Goal: Task Accomplishment & Management: Manage account settings

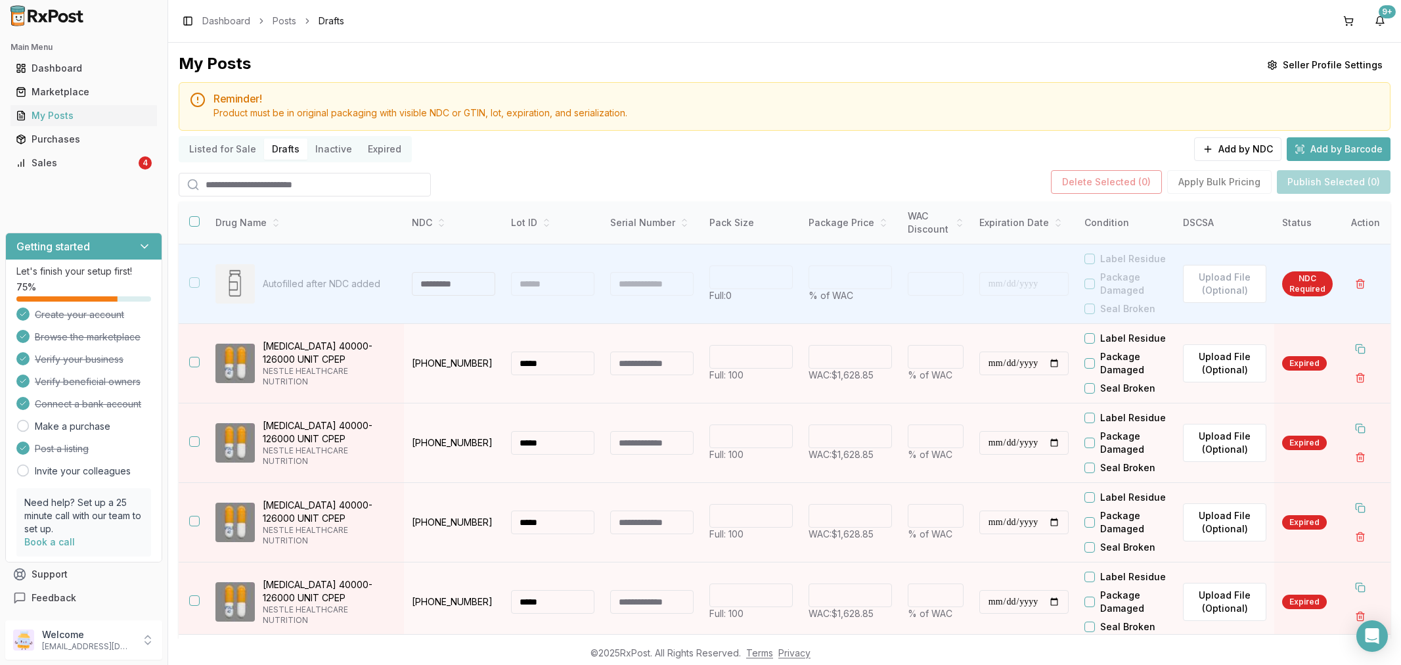
click at [73, 162] on div "Sales" at bounding box center [76, 162] width 120 height 13
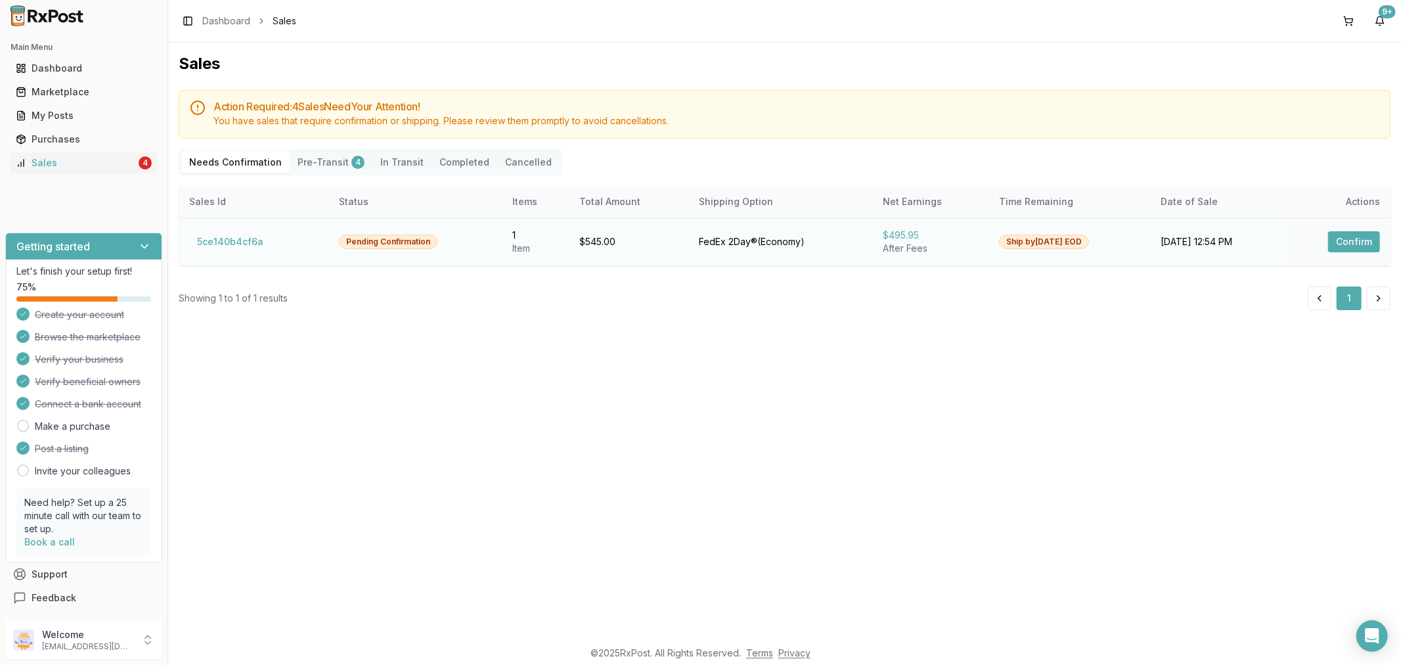
click at [1352, 235] on button "Confirm" at bounding box center [1354, 241] width 52 height 21
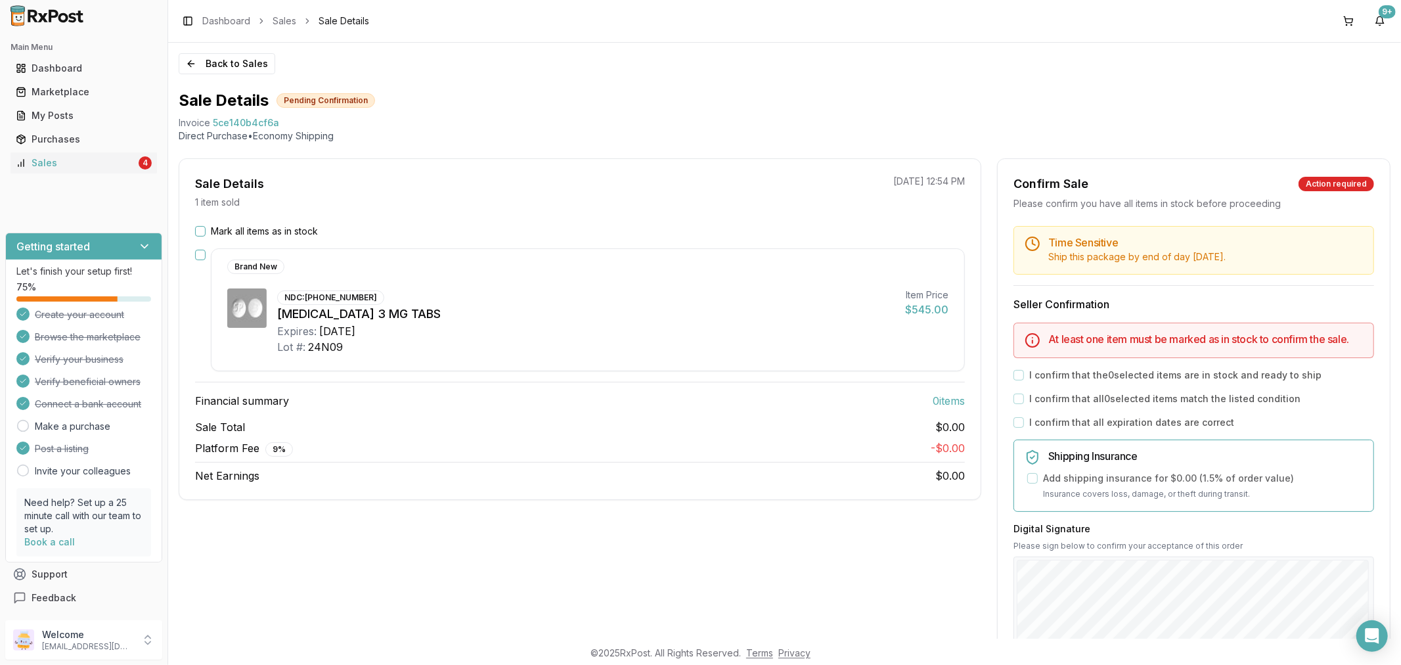
click at [200, 236] on button "Mark all items as in stock" at bounding box center [200, 231] width 11 height 11
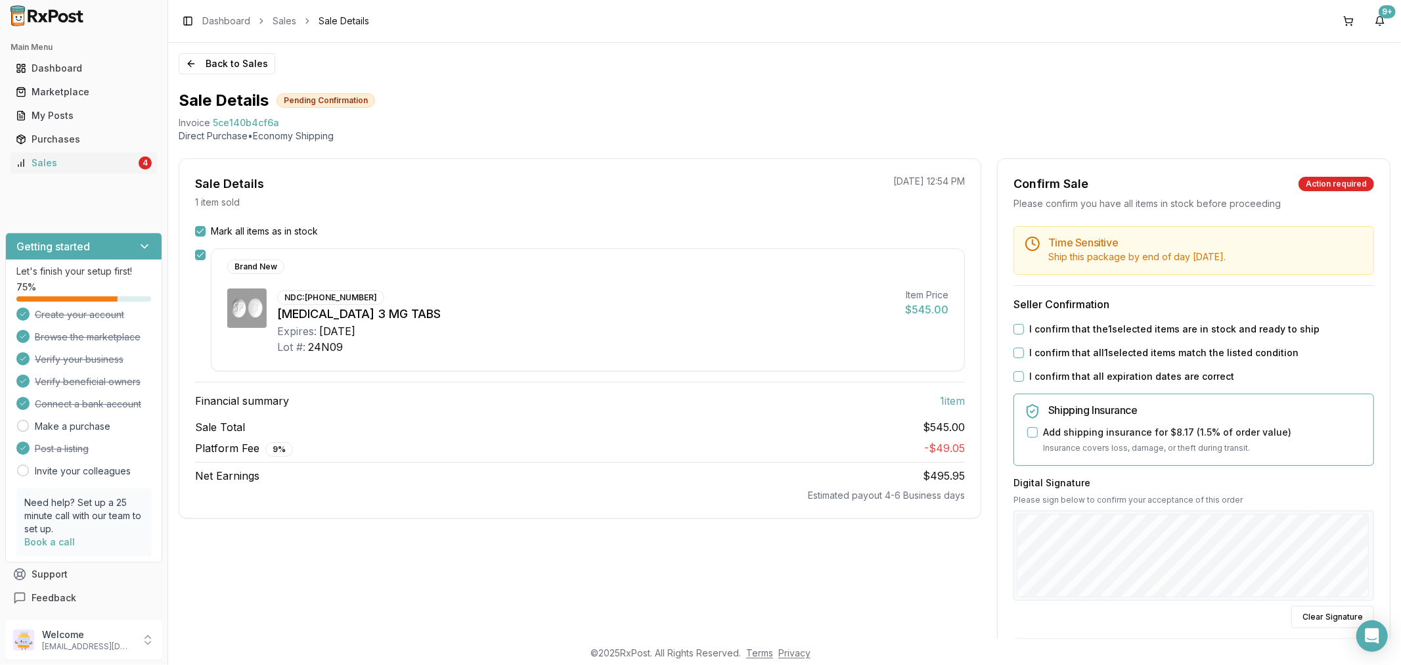
drag, startPoint x: 1014, startPoint y: 330, endPoint x: 1025, endPoint y: 363, distance: 34.5
click at [1021, 338] on div "Time Sensitive Ship this package by end of day Wednesday, October 15th . Seller…" at bounding box center [1194, 498] width 392 height 544
click at [1014, 356] on button "I confirm that all 1 selected items match the listed condition" at bounding box center [1019, 353] width 11 height 11
drag, startPoint x: 1015, startPoint y: 330, endPoint x: 1022, endPoint y: 342, distance: 13.5
click at [1016, 331] on button "I confirm that the 1 selected items are in stock and ready to ship" at bounding box center [1019, 329] width 11 height 11
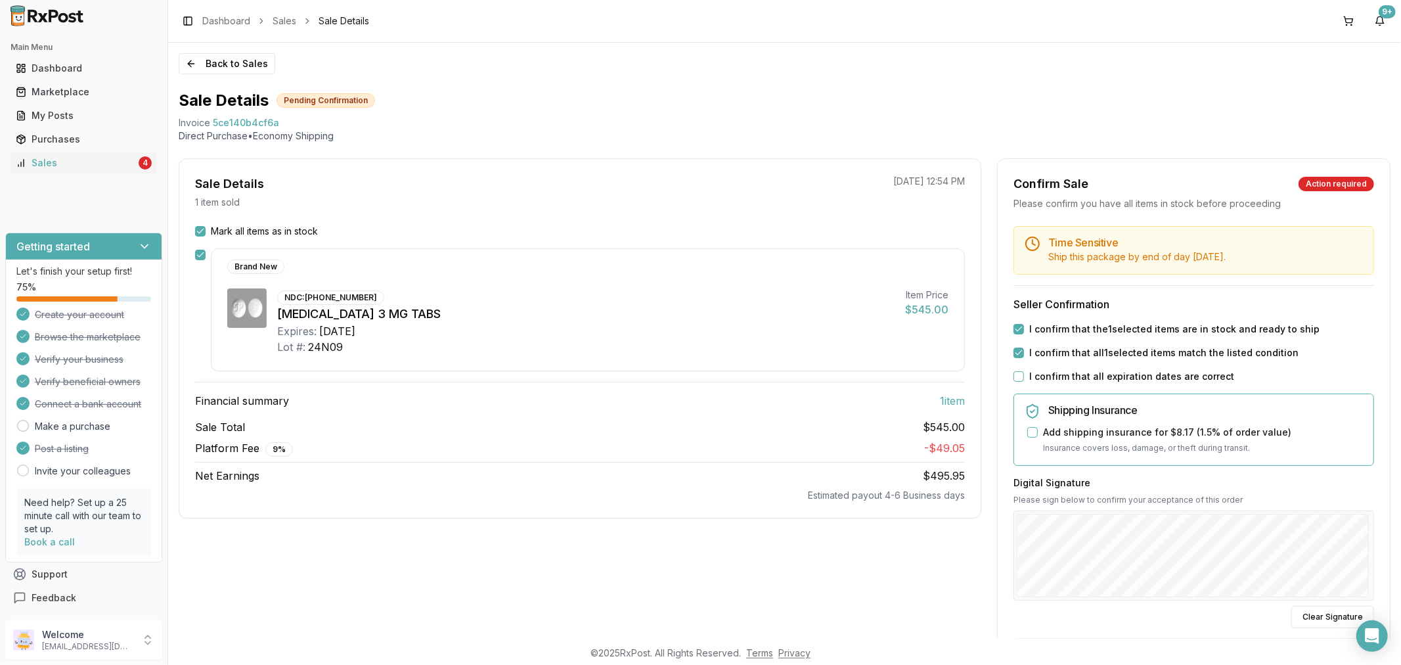
click at [1017, 374] on button "I confirm that all expiration dates are correct" at bounding box center [1019, 376] width 11 height 11
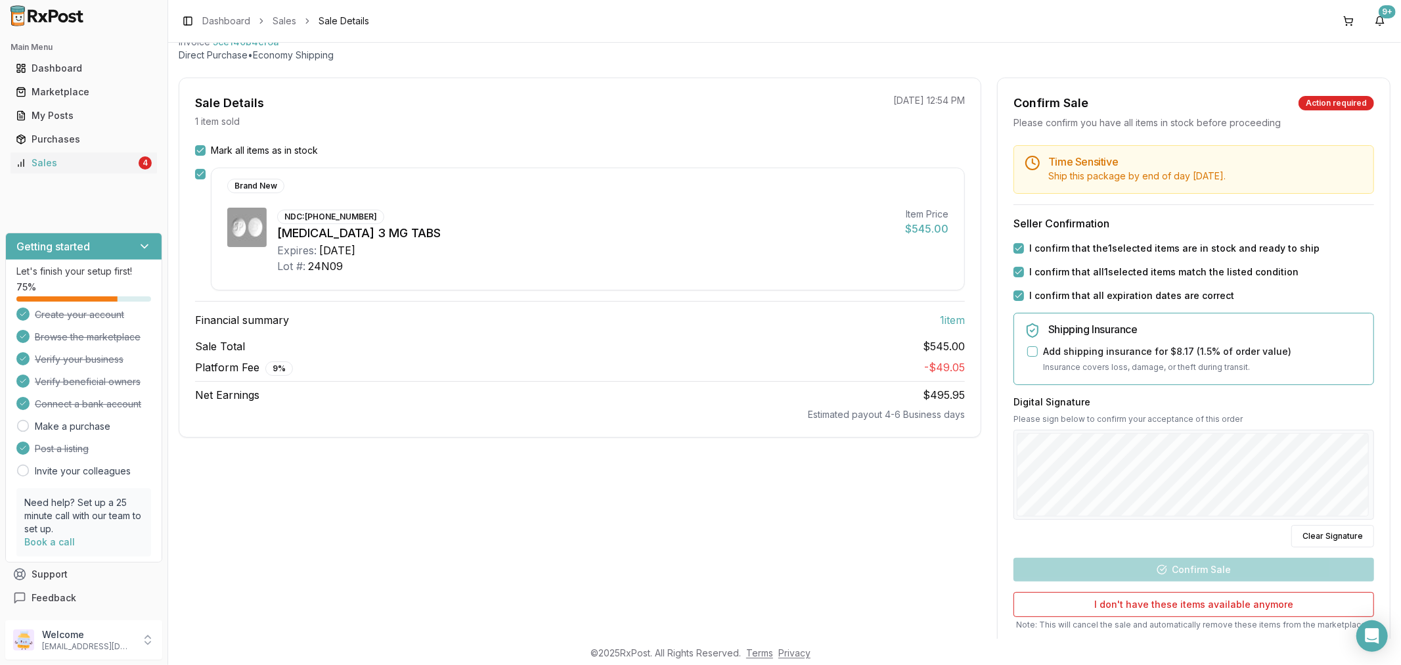
scroll to position [169, 0]
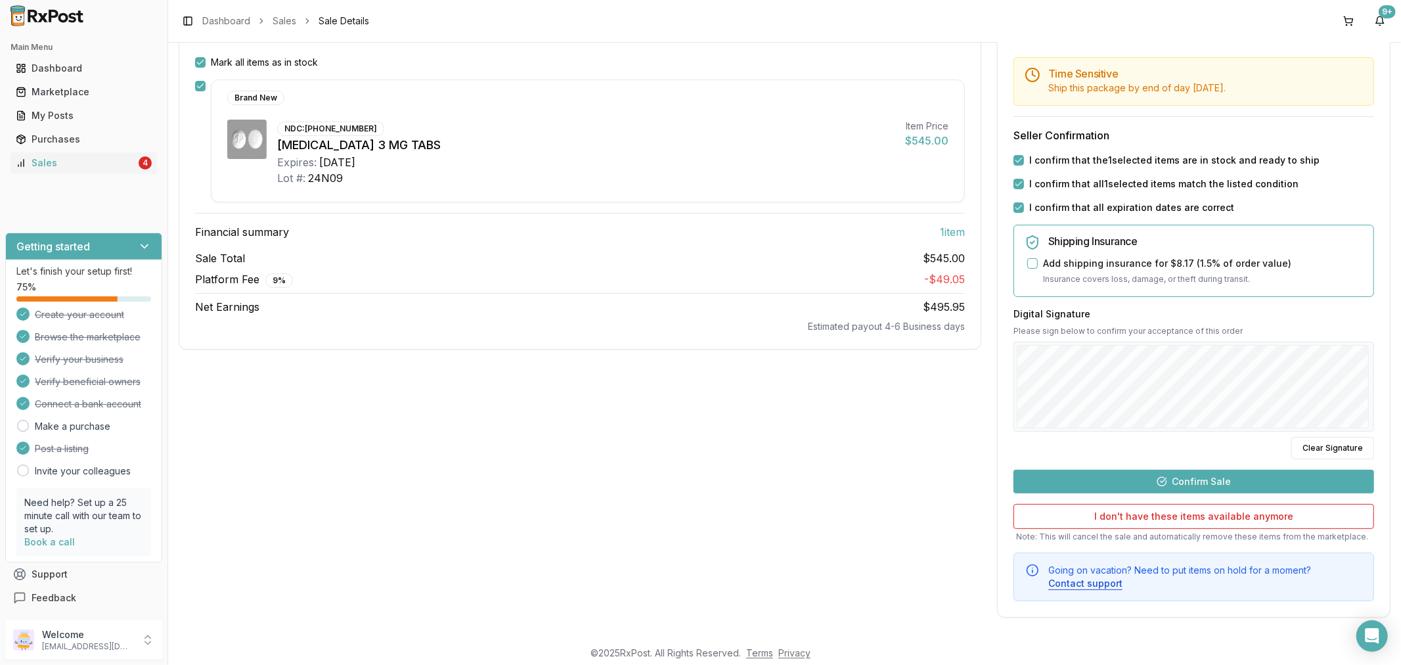
click at [1170, 487] on button "Confirm Sale" at bounding box center [1194, 482] width 361 height 24
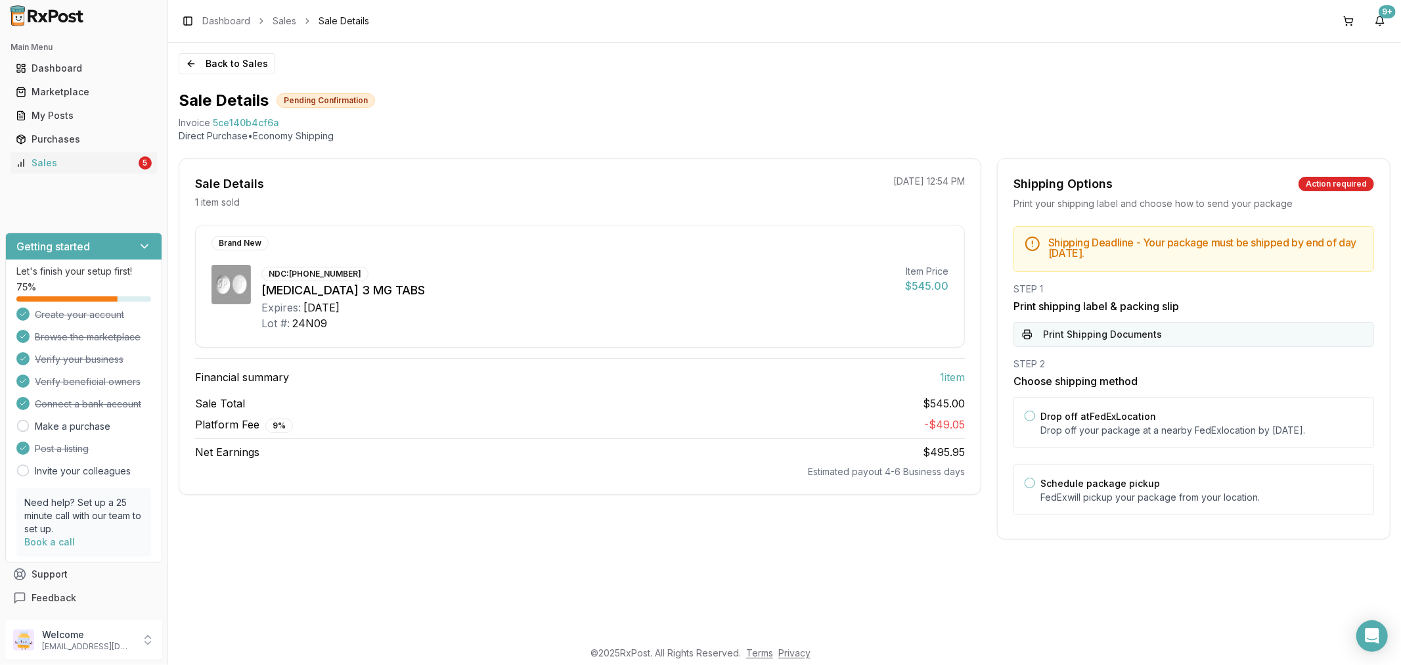
click at [1100, 344] on button "Print Shipping Documents" at bounding box center [1194, 334] width 361 height 25
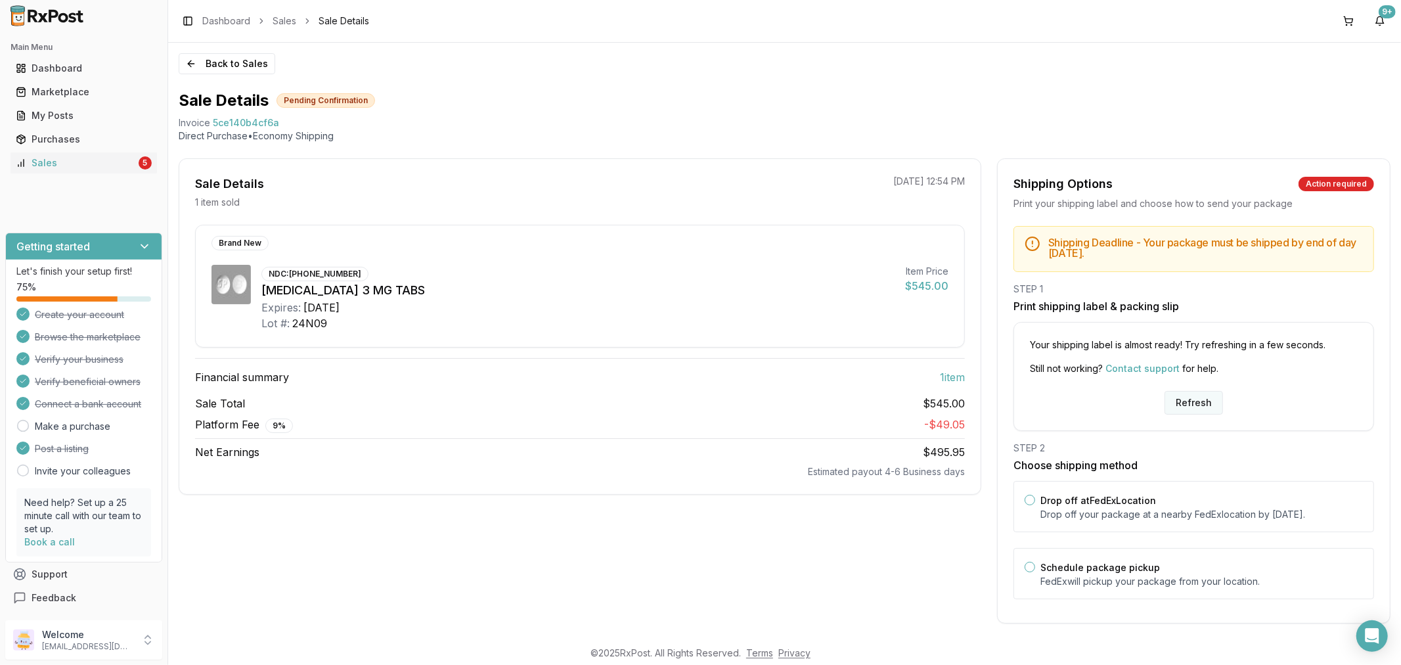
click at [1177, 401] on button "Refresh" at bounding box center [1194, 403] width 58 height 24
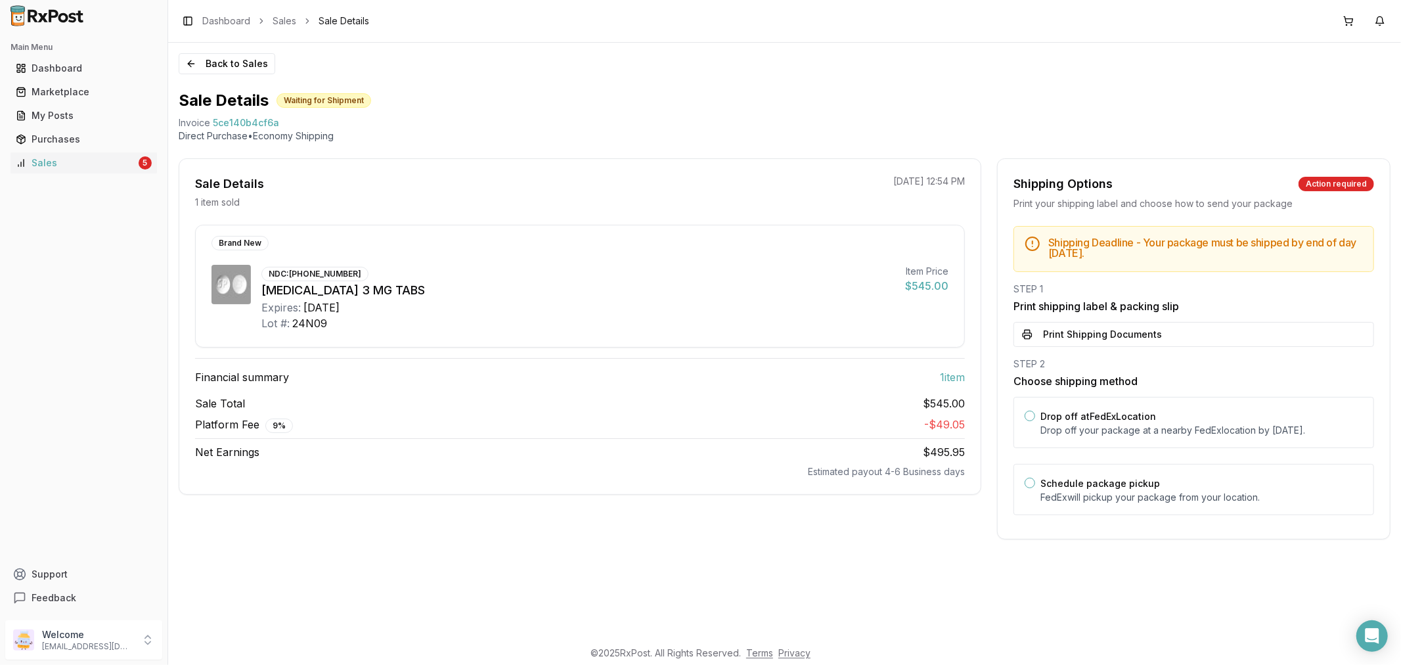
click at [1150, 338] on button "Print Shipping Documents" at bounding box center [1194, 334] width 361 height 25
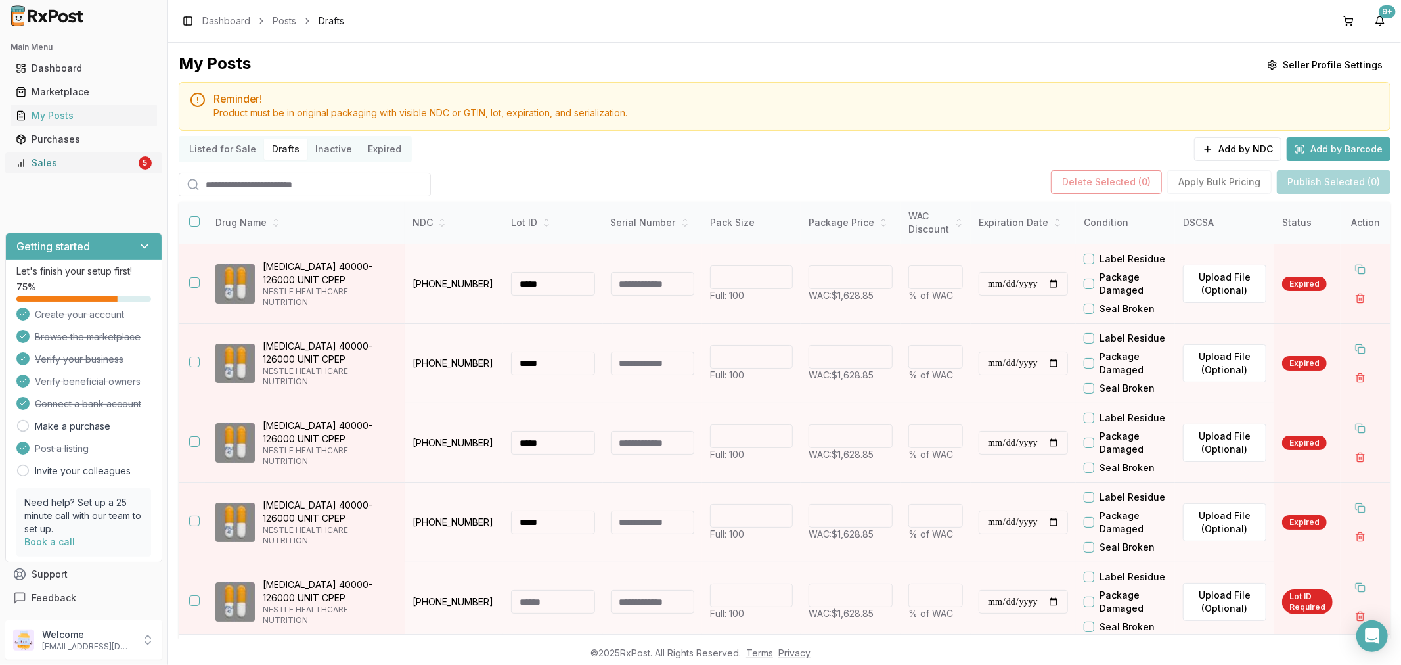
click at [74, 166] on div "Sales" at bounding box center [76, 162] width 120 height 13
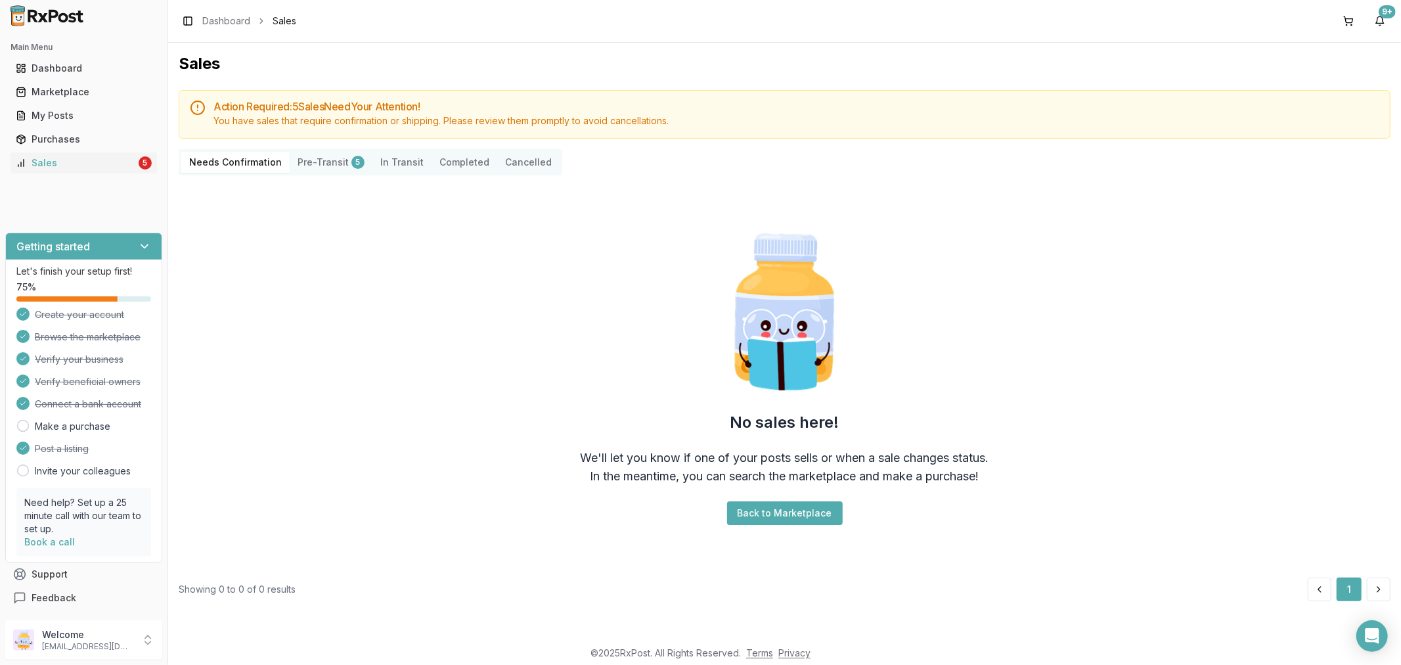
click at [94, 103] on ul "Dashboard Marketplace My Posts Purchases Sales 5" at bounding box center [83, 116] width 157 height 116
click at [39, 110] on div "My Posts" at bounding box center [84, 115] width 136 height 13
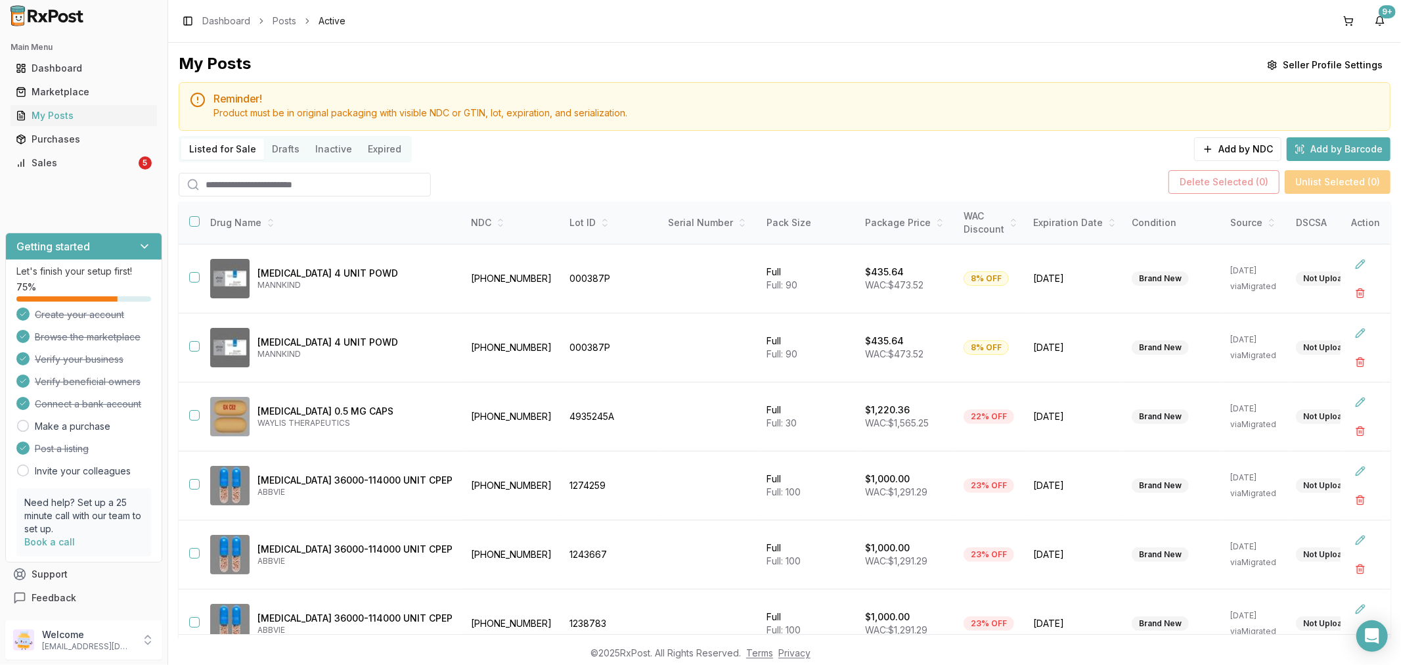
click at [252, 179] on input "search" at bounding box center [305, 185] width 252 height 24
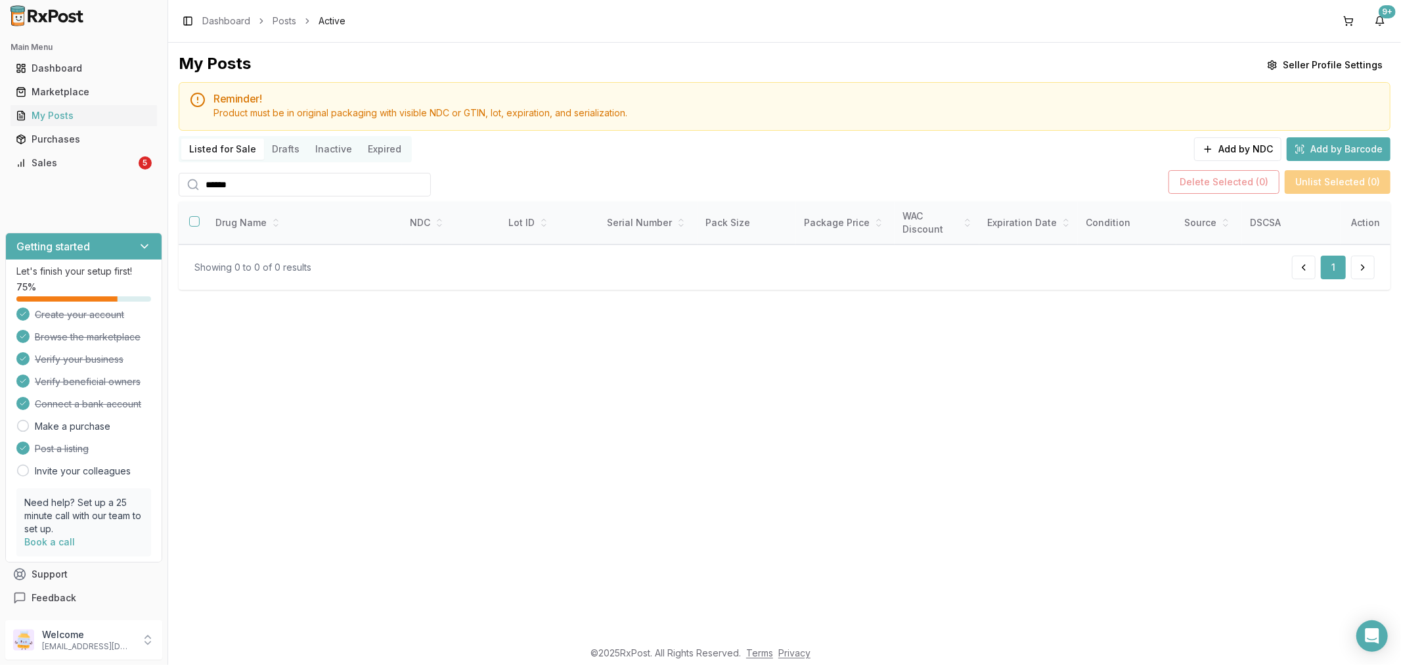
type input "******"
click at [118, 171] on link "Sales 5" at bounding box center [84, 163] width 146 height 24
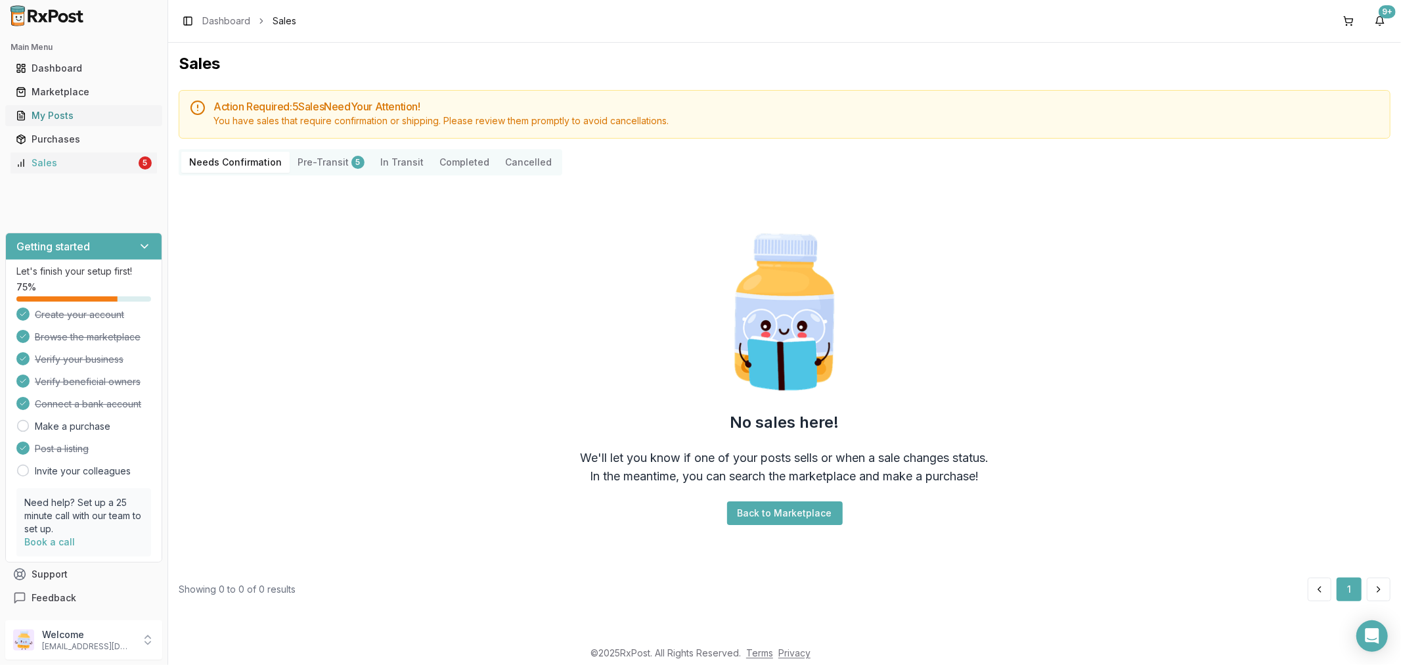
click at [131, 120] on div "My Posts" at bounding box center [84, 115] width 136 height 13
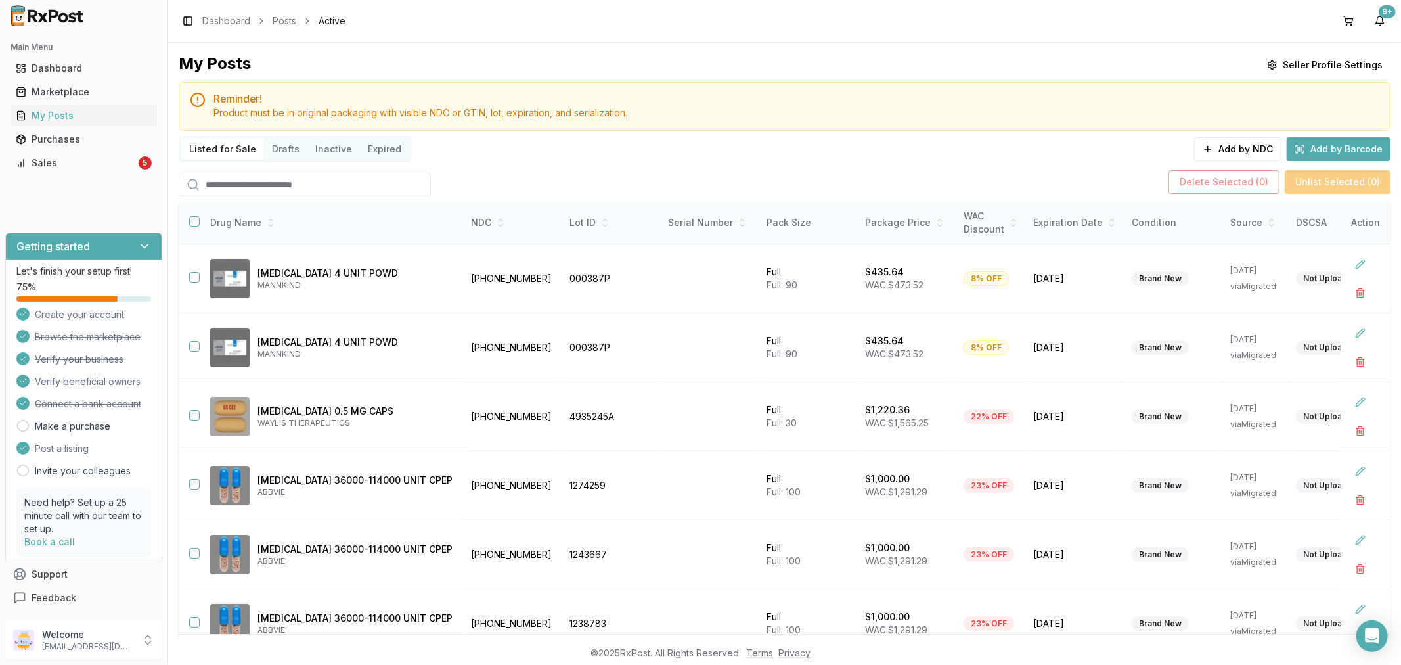
drag, startPoint x: 1226, startPoint y: 156, endPoint x: 1225, endPoint y: 168, distance: 11.9
click at [1226, 156] on button "Add by NDC" at bounding box center [1237, 149] width 87 height 24
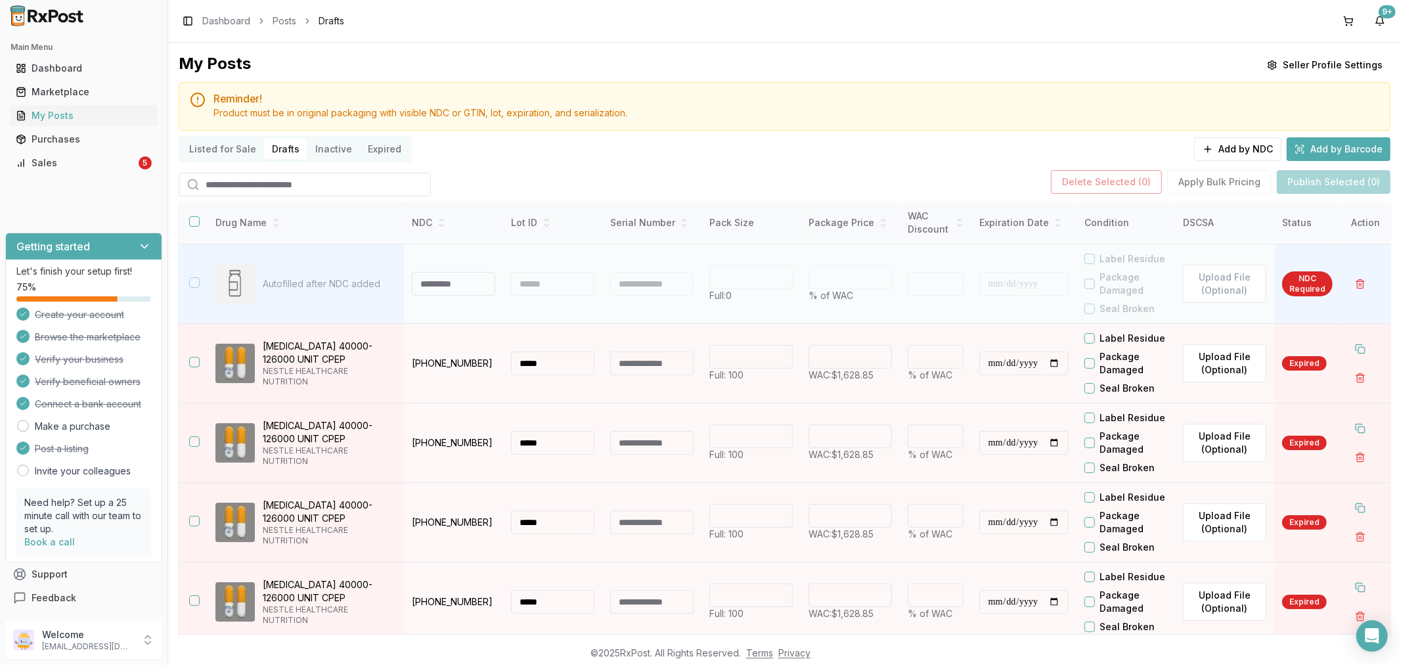
click at [428, 297] on td at bounding box center [453, 283] width 99 height 79
click at [418, 292] on input at bounding box center [453, 284] width 83 height 24
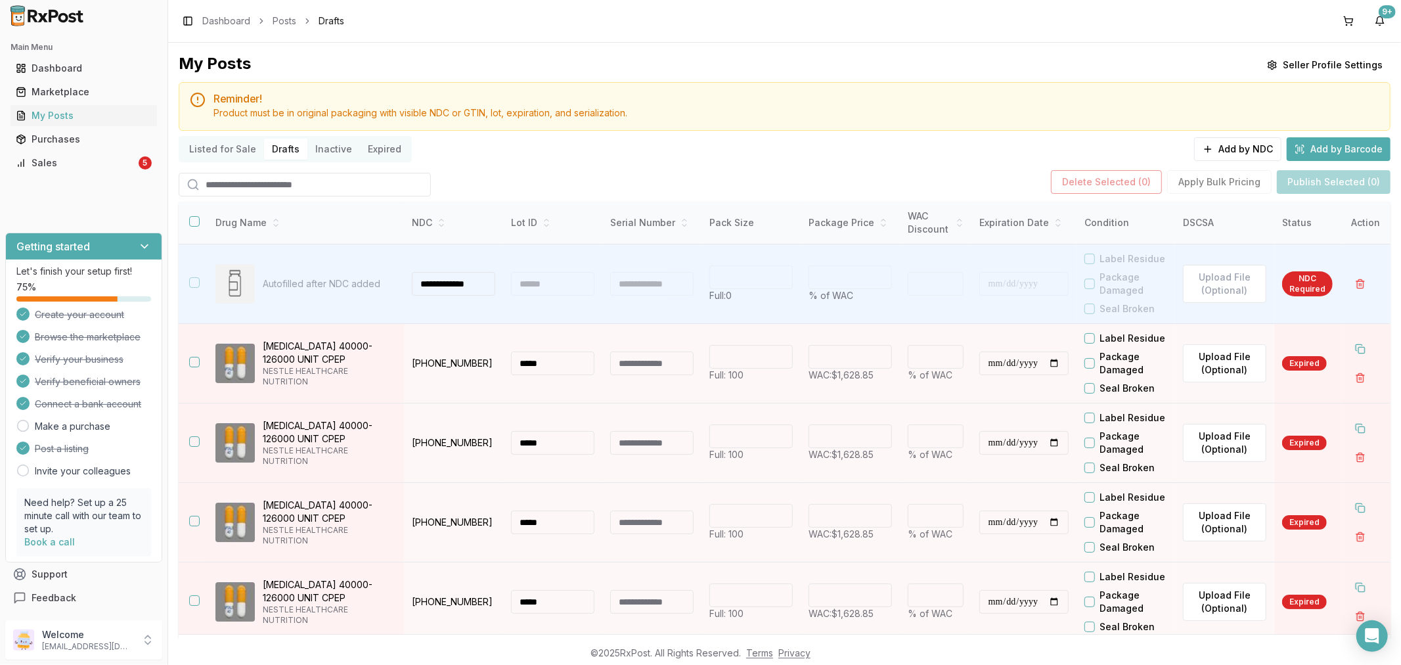
scroll to position [0, 1]
type input "**********"
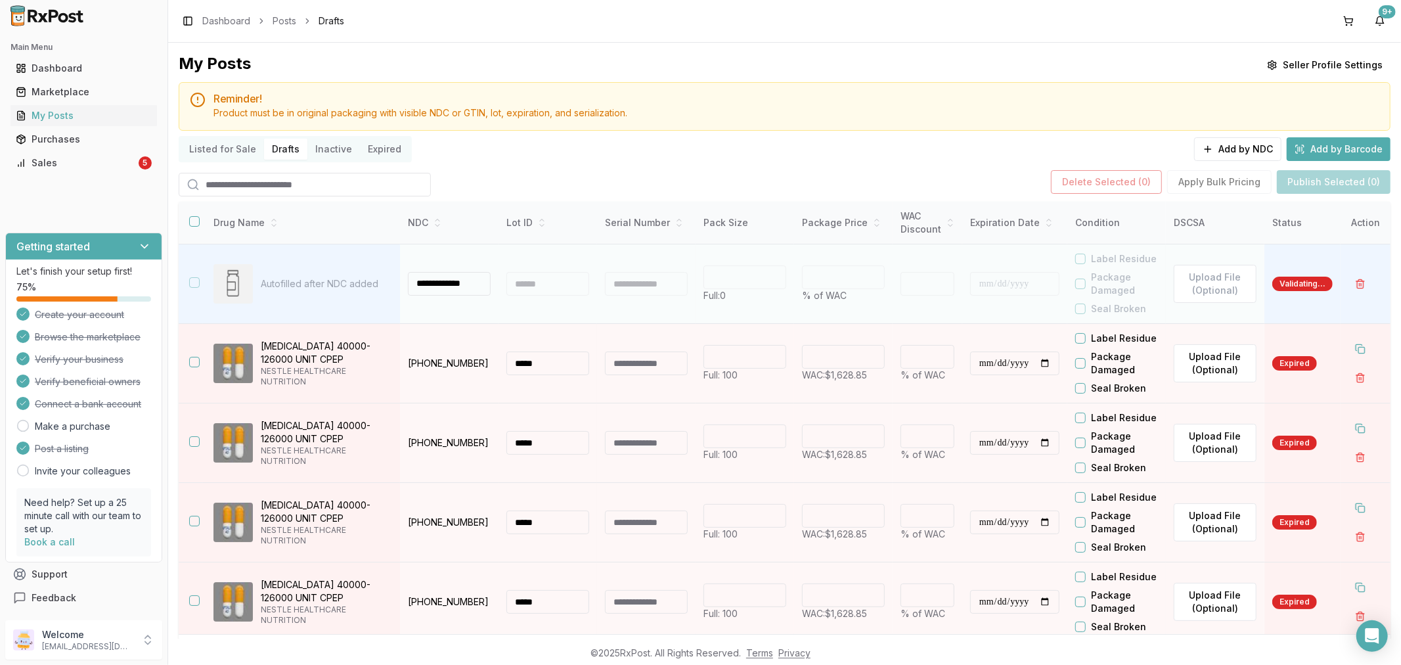
scroll to position [0, 0]
click at [528, 286] on div at bounding box center [547, 284] width 83 height 24
type input "***"
type input "*"
click at [528, 286] on div at bounding box center [547, 284] width 83 height 24
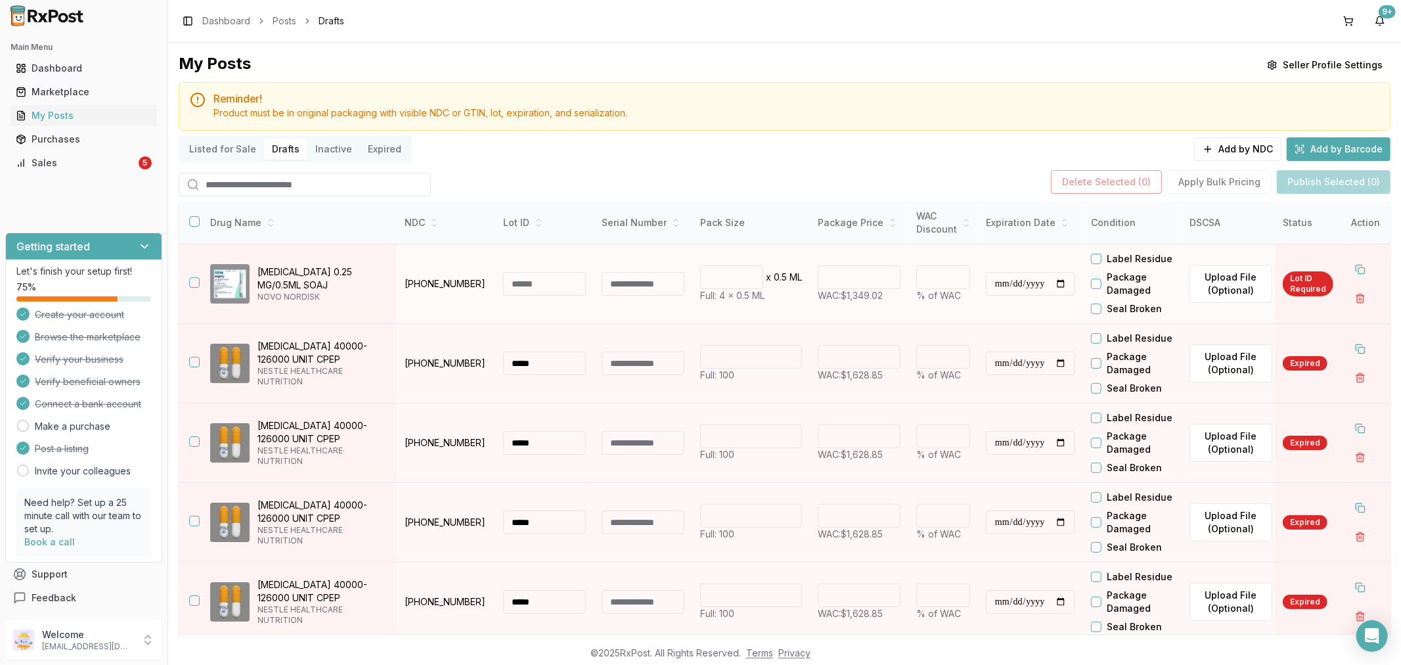
click at [533, 296] on td at bounding box center [544, 283] width 99 height 79
click at [528, 284] on input at bounding box center [544, 284] width 83 height 24
type input "*******"
click at [1000, 284] on input "**********" at bounding box center [1030, 284] width 89 height 24
type input "**********"
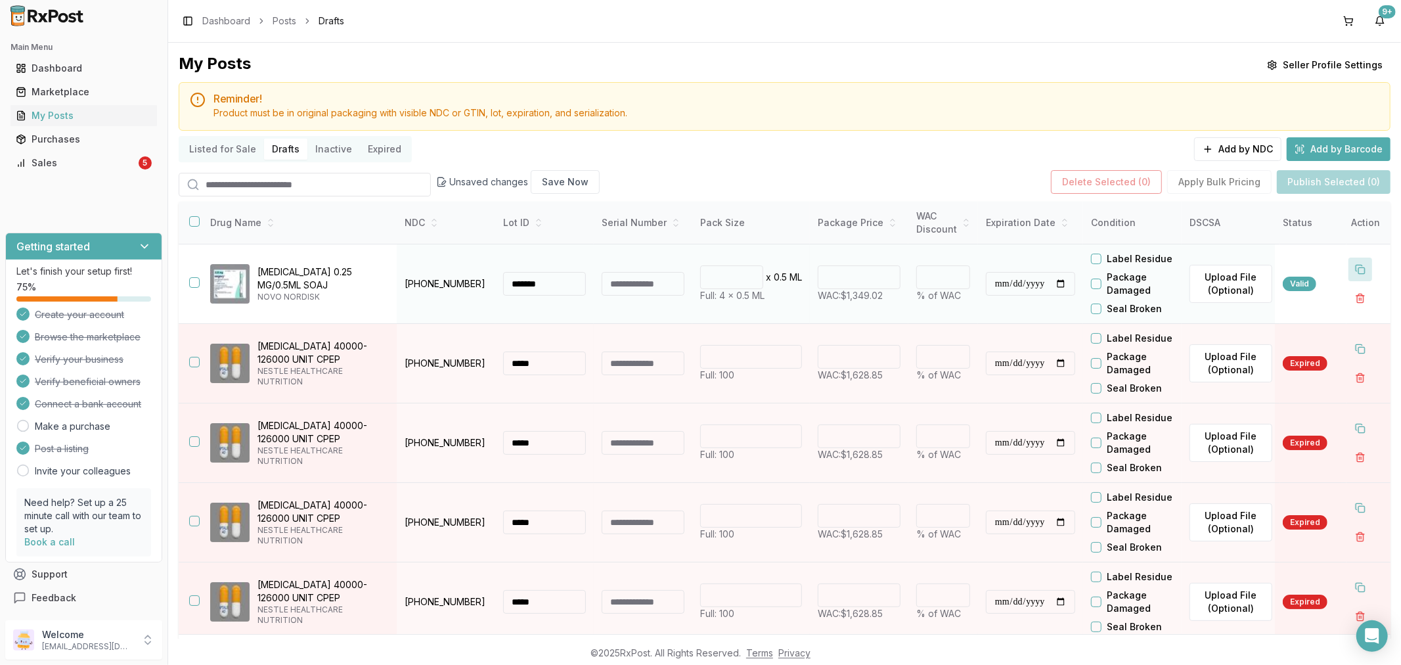
drag, startPoint x: 1359, startPoint y: 261, endPoint x: 1349, endPoint y: 264, distance: 9.6
click at [1356, 261] on button at bounding box center [1361, 270] width 24 height 24
drag, startPoint x: 554, startPoint y: 288, endPoint x: 535, endPoint y: 327, distance: 43.8
click at [501, 291] on td "*******" at bounding box center [544, 283] width 99 height 79
click at [532, 359] on input at bounding box center [544, 363] width 83 height 24
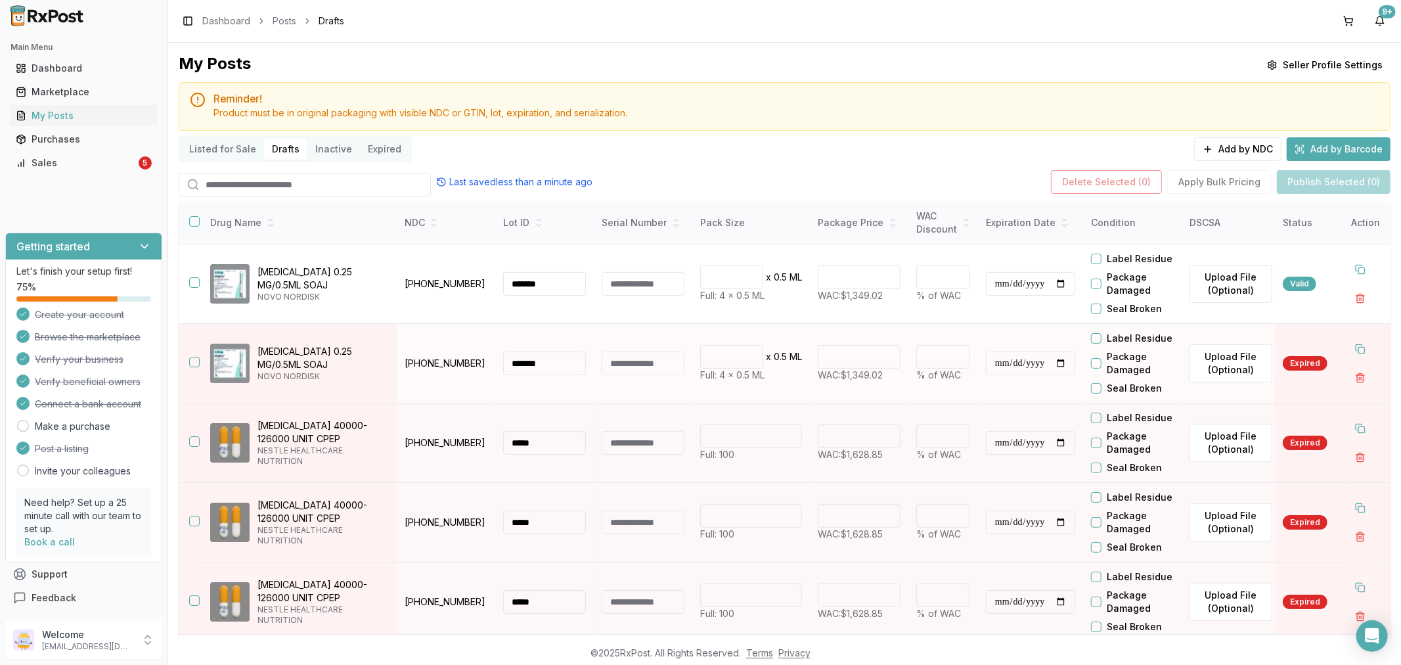
type input "*******"
click at [999, 365] on input "**********" at bounding box center [1030, 363] width 89 height 24
type input "**********"
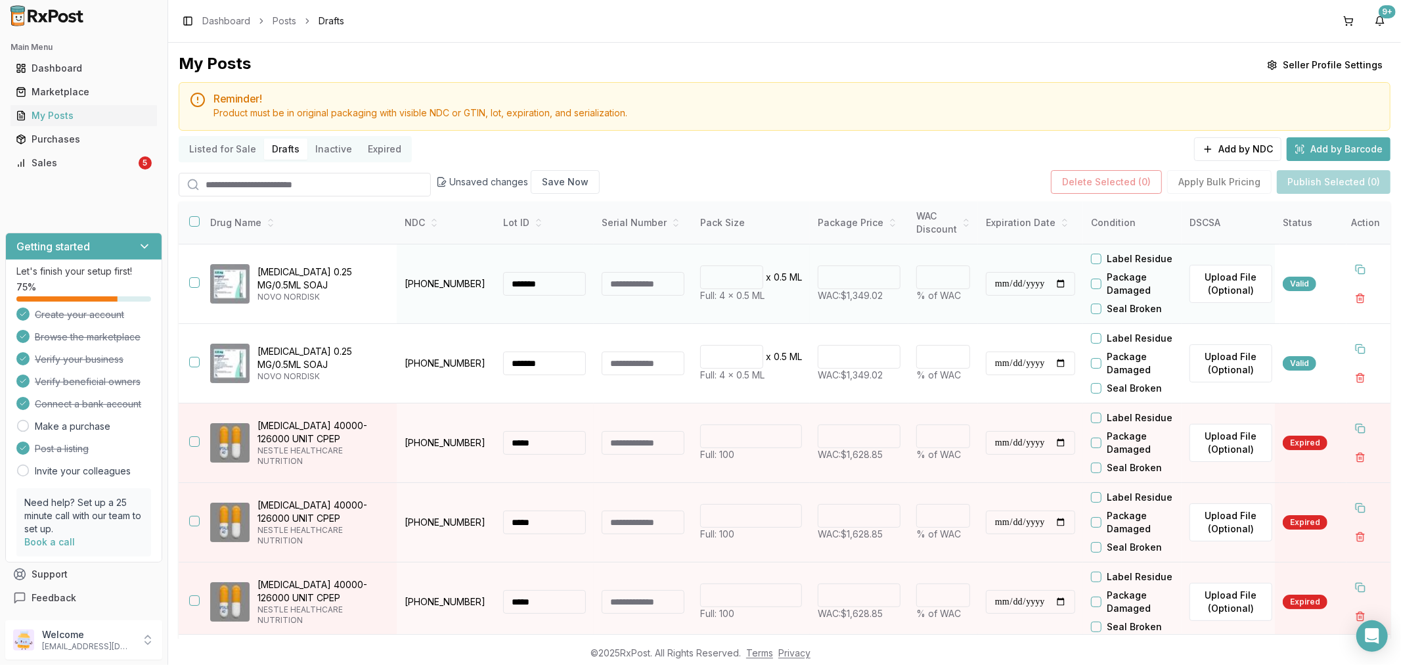
click at [196, 281] on button "button" at bounding box center [194, 282] width 11 height 11
click at [194, 361] on button "button" at bounding box center [194, 362] width 11 height 11
click at [1316, 179] on button "Publish Selected (2)" at bounding box center [1334, 182] width 114 height 24
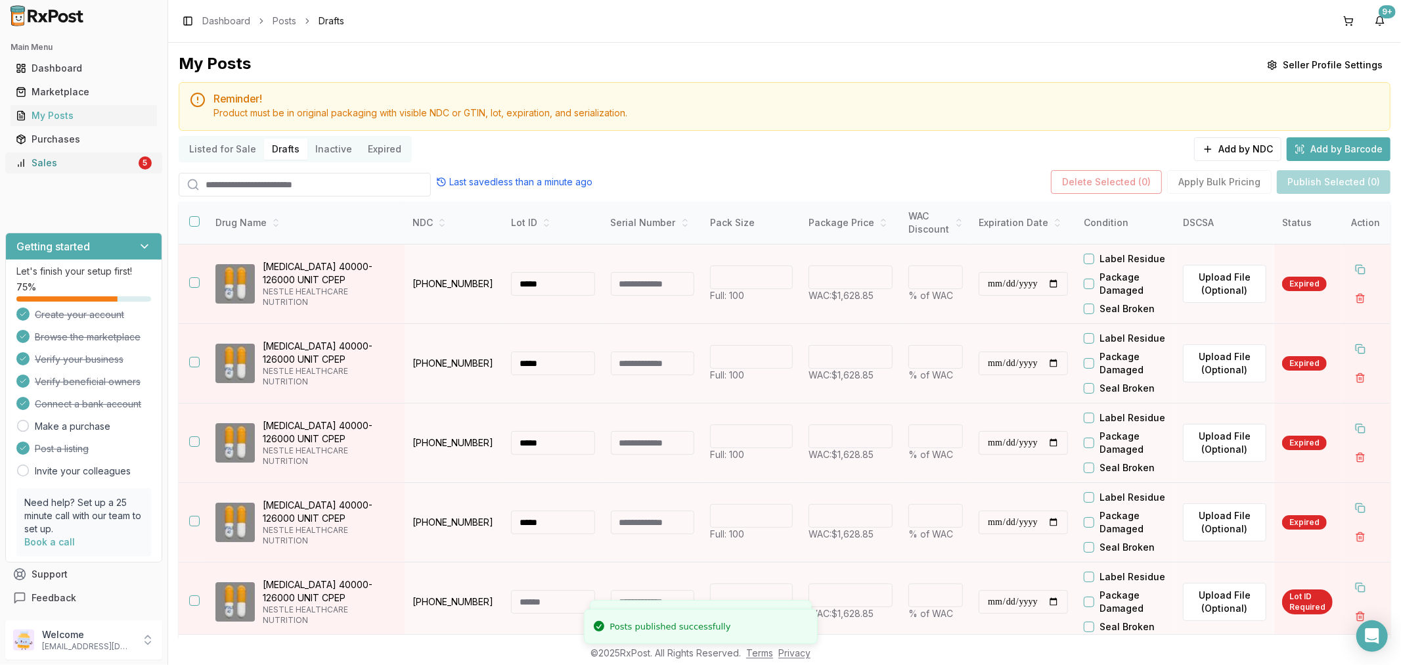
click at [76, 156] on div "Sales" at bounding box center [76, 162] width 120 height 13
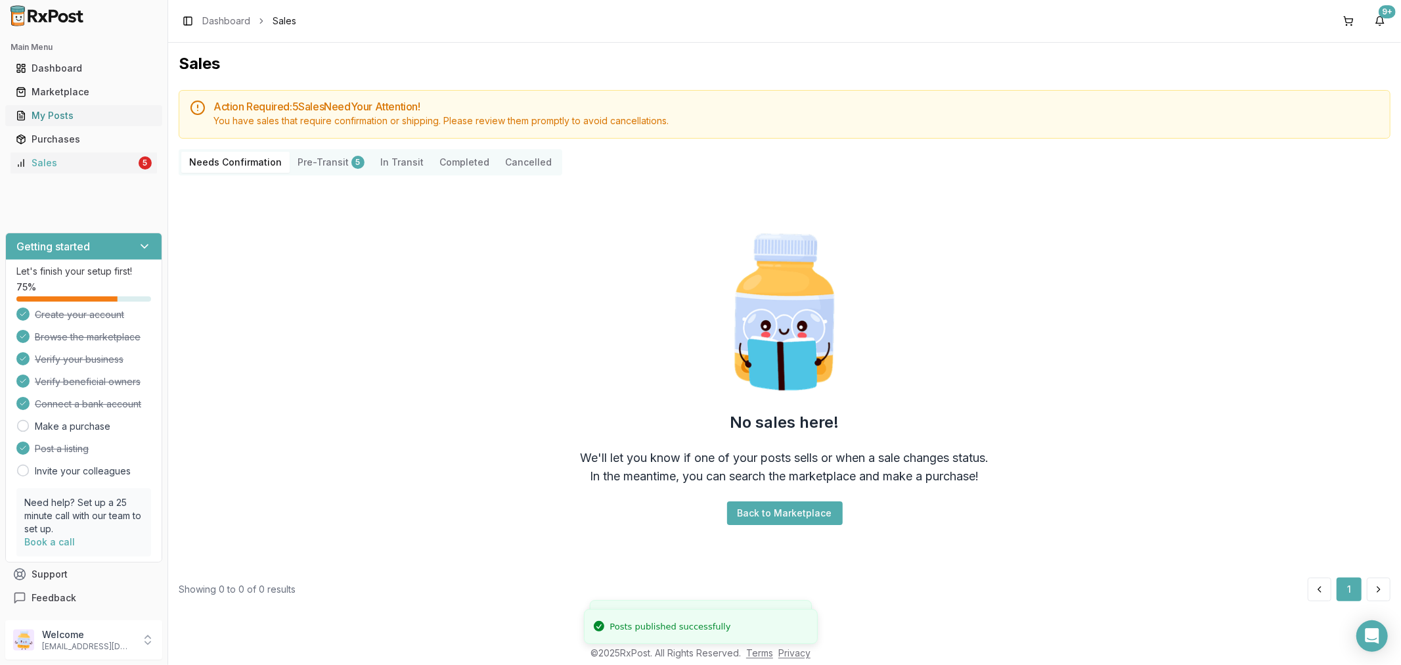
click at [79, 106] on link "My Posts" at bounding box center [84, 116] width 146 height 24
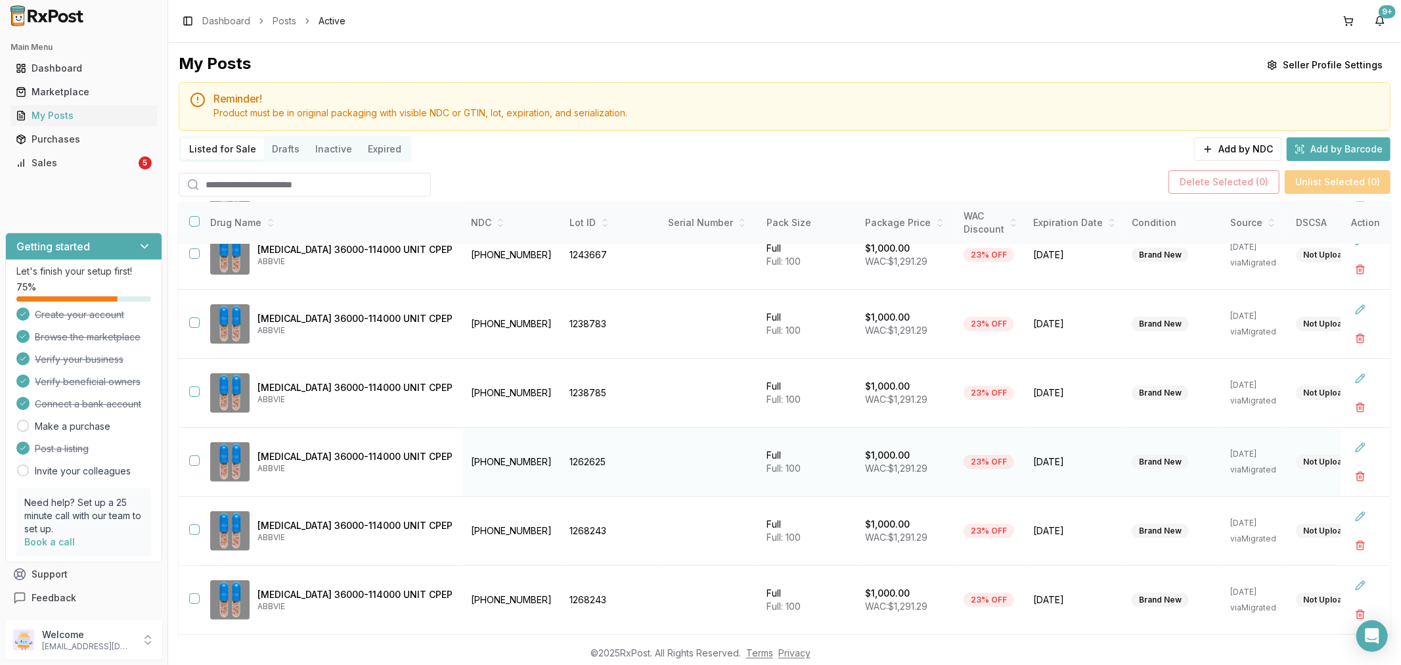
scroll to position [72, 0]
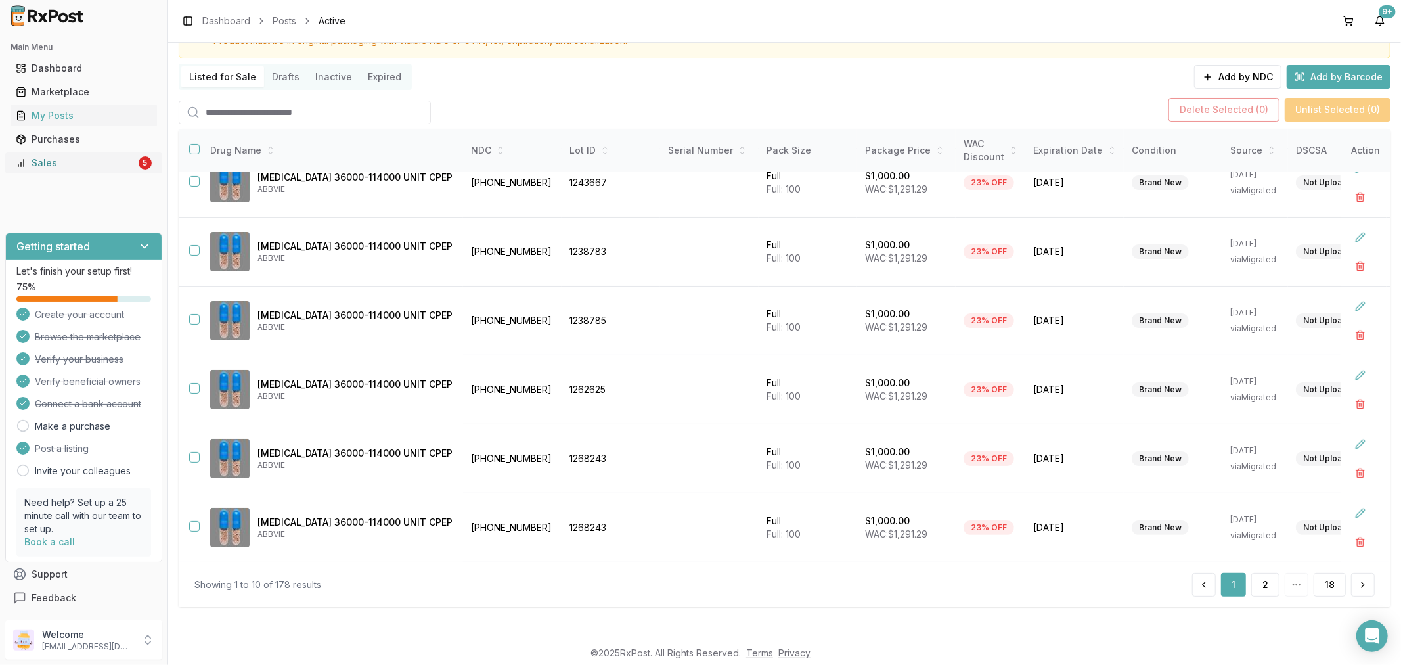
click at [64, 156] on div "Sales" at bounding box center [76, 162] width 120 height 13
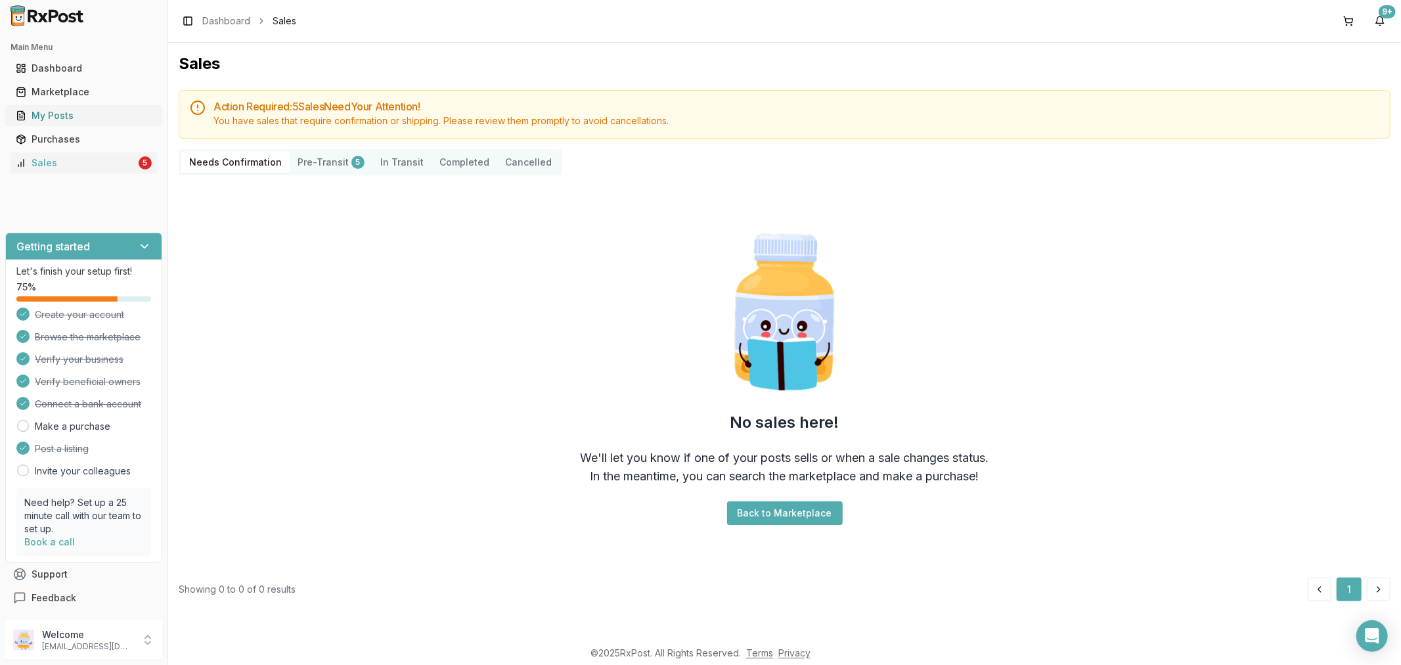
click at [104, 117] on div "My Posts" at bounding box center [84, 115] width 136 height 13
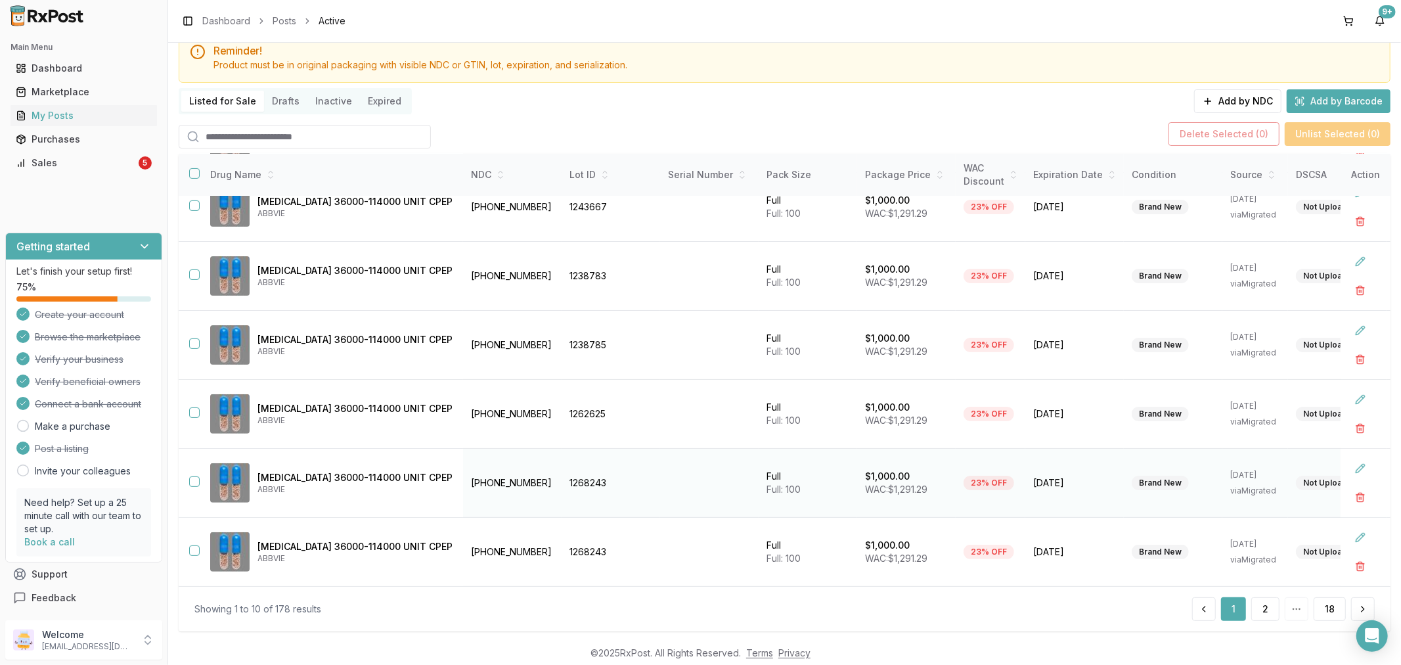
scroll to position [72, 0]
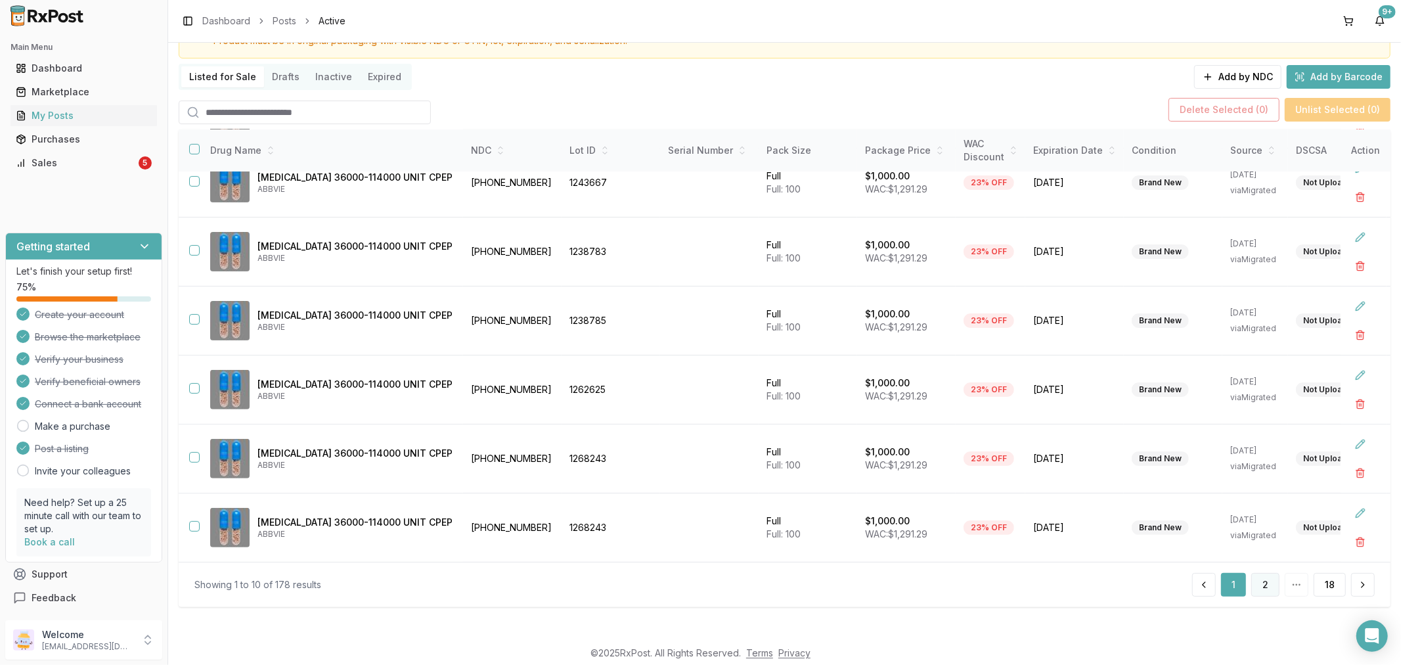
click at [1266, 581] on button "2" at bounding box center [1265, 585] width 28 height 24
click at [106, 165] on div "Sales" at bounding box center [76, 162] width 120 height 13
